Goal: Task Accomplishment & Management: Use online tool/utility

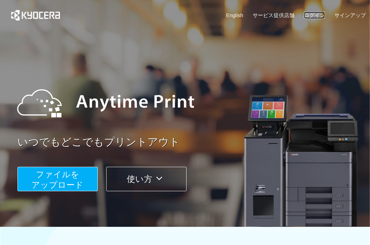
click at [311, 12] on link "ログイン" at bounding box center [314, 15] width 21 height 7
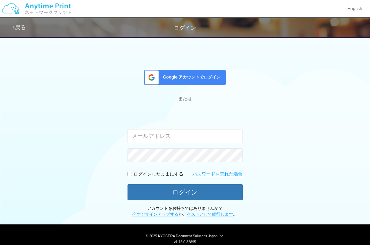
click at [207, 79] on span "Google アカウントでログイン" at bounding box center [190, 77] width 60 height 6
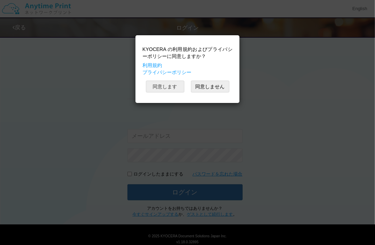
click at [180, 85] on button "同意します" at bounding box center [165, 87] width 38 height 12
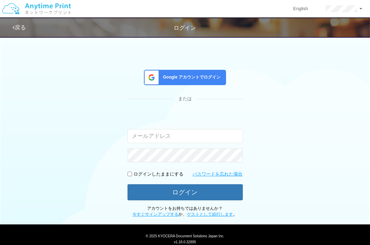
click at [151, 10] on div "English アカウント設定 ログアウト" at bounding box center [185, 9] width 370 height 18
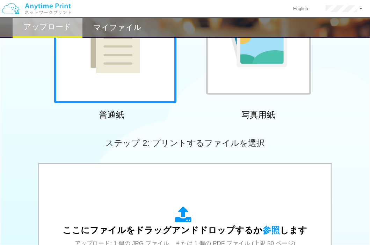
scroll to position [105, 0]
